Goal: Transaction & Acquisition: Purchase product/service

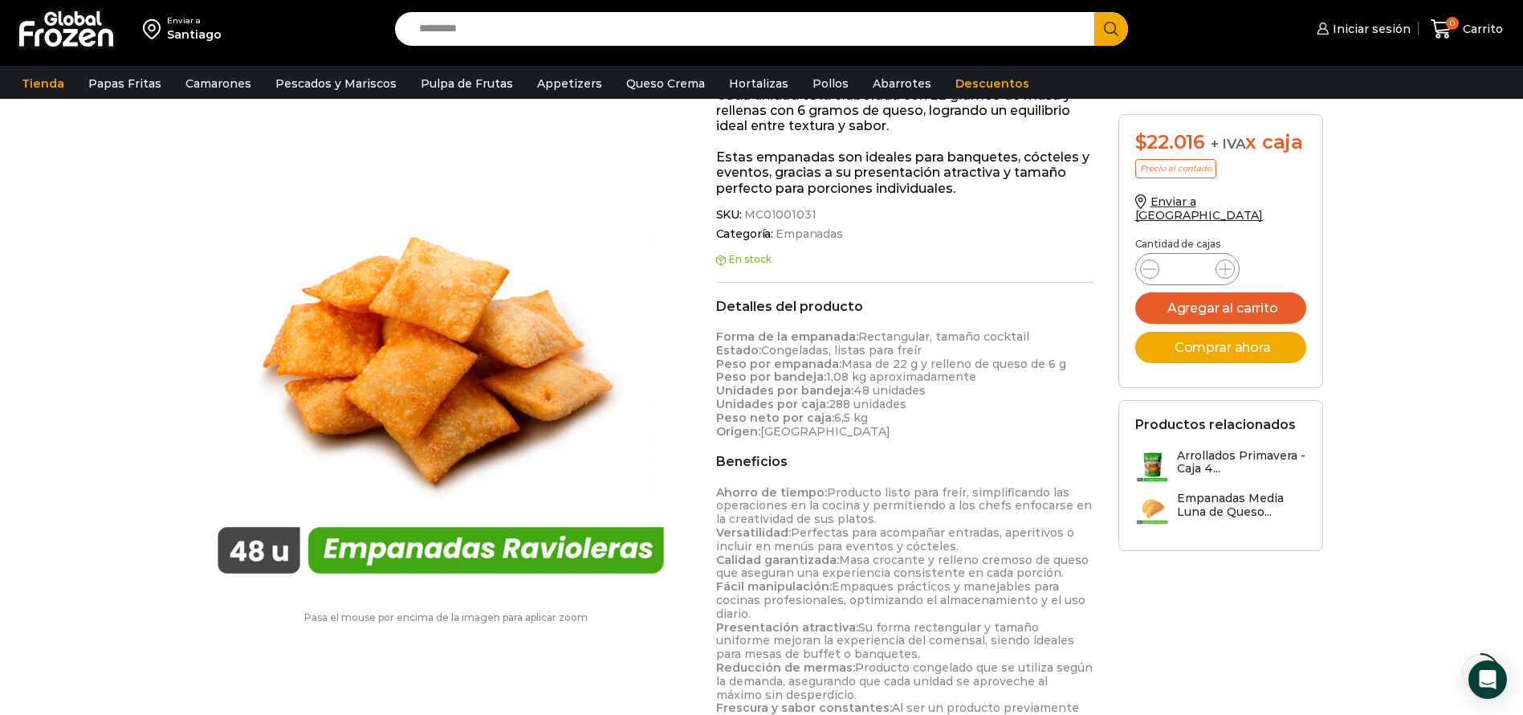
click at [614, 31] on input "Search input" at bounding box center [749, 29] width 676 height 34
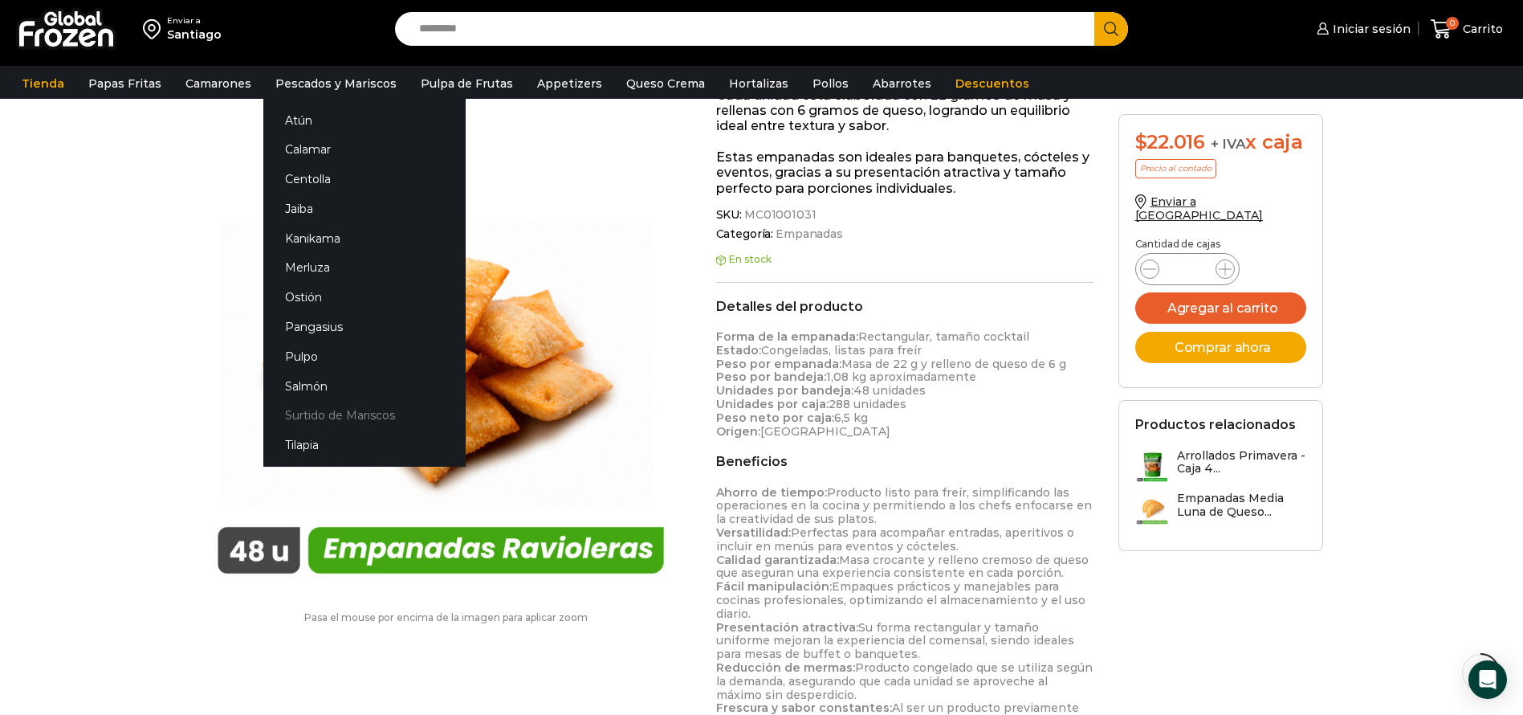
click at [334, 410] on link "Surtido de Mariscos" at bounding box center [364, 416] width 202 height 30
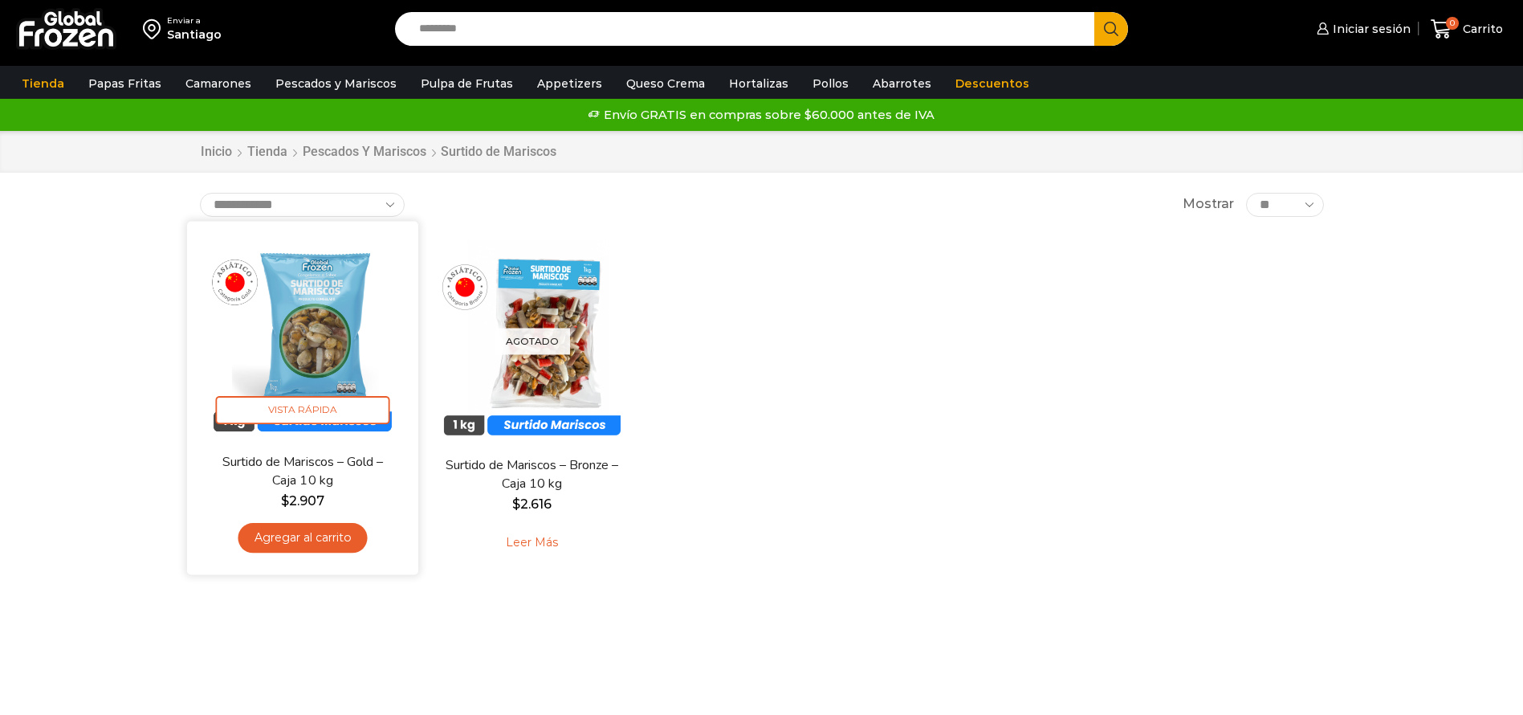
click at [316, 320] on img at bounding box center [302, 336] width 207 height 207
